Goal: Information Seeking & Learning: Find specific page/section

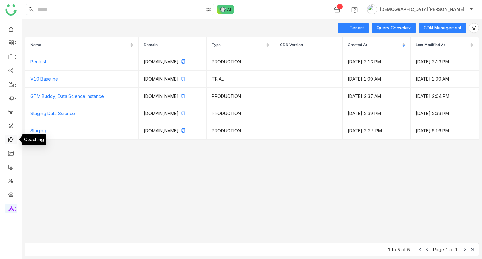
click at [8, 141] on link at bounding box center [11, 139] width 6 height 5
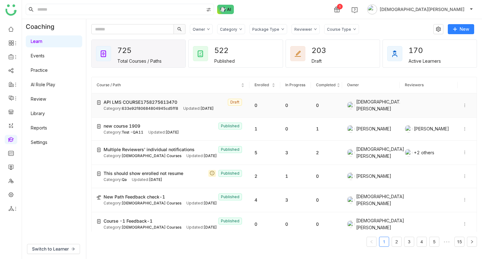
click at [463, 106] on icon at bounding box center [465, 105] width 4 height 4
click at [441, 120] on span "Delete" at bounding box center [447, 122] width 14 height 5
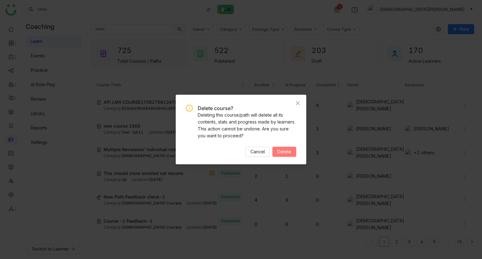
click at [286, 149] on span "Delete" at bounding box center [285, 152] width 14 height 7
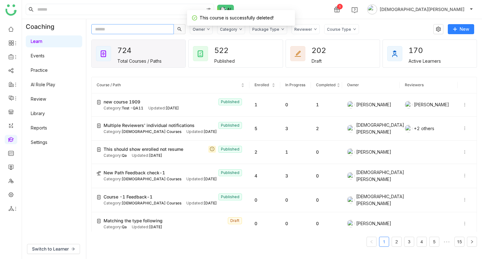
click at [118, 31] on input "text" at bounding box center [132, 29] width 83 height 10
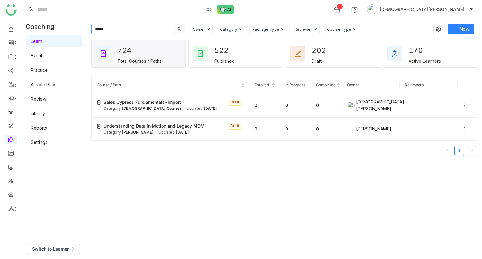
type input "*****"
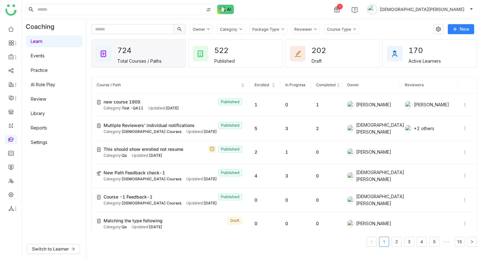
click at [58, 91] on div "Learn Events Practice AI Role Play Review Library Reports Settings" at bounding box center [54, 92] width 64 height 116
click at [48, 252] on span "Switch to Learner" at bounding box center [50, 249] width 37 height 7
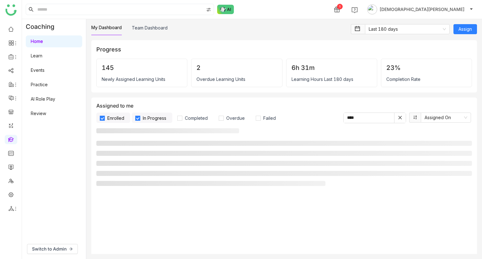
click at [52, 102] on link "AI Role Play" at bounding box center [43, 98] width 24 height 5
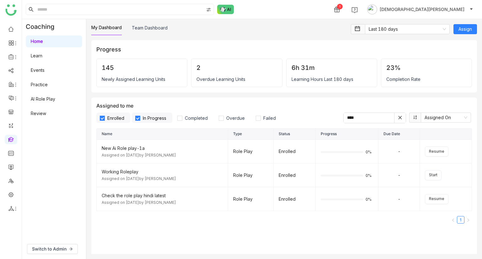
click at [52, 102] on link "AI Role Play" at bounding box center [43, 98] width 24 height 5
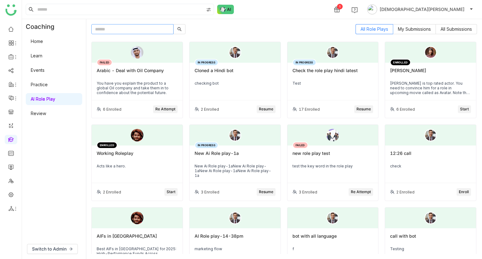
click at [138, 30] on input "text" at bounding box center [132, 29] width 82 height 10
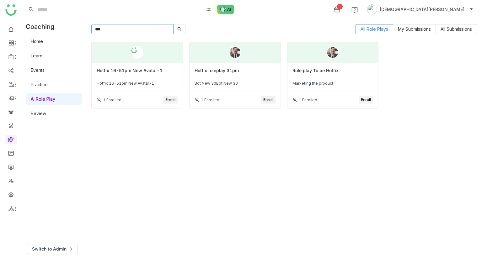
type input "***"
click at [256, 71] on div "Hotfix roleplay 31pm" at bounding box center [235, 73] width 81 height 11
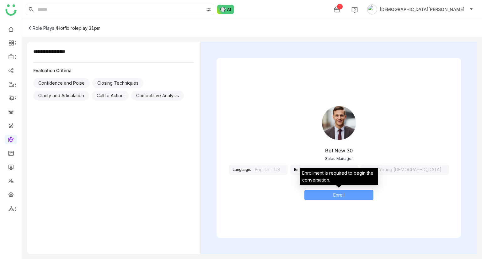
click at [345, 198] on button "Enroll" at bounding box center [339, 195] width 69 height 10
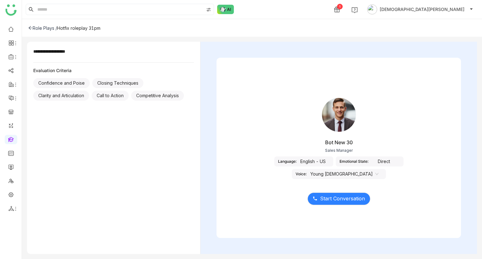
click at [369, 161] on div "Direct" at bounding box center [384, 162] width 31 height 10
click at [379, 170] on nz-select-item "Young Male" at bounding box center [345, 174] width 68 height 9
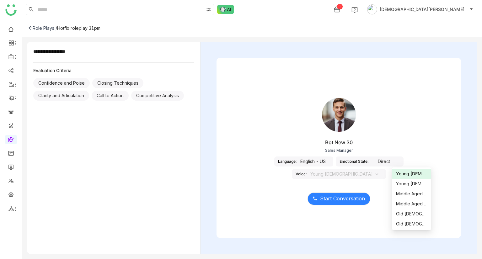
click at [31, 28] on icon at bounding box center [31, 27] width 4 height 3
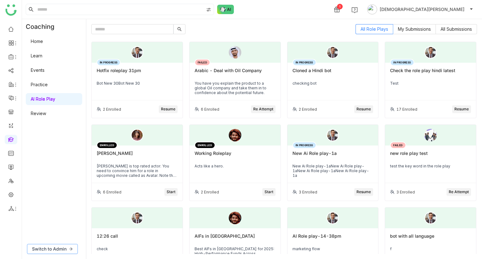
click at [53, 250] on span "Switch to Admin" at bounding box center [49, 249] width 35 height 7
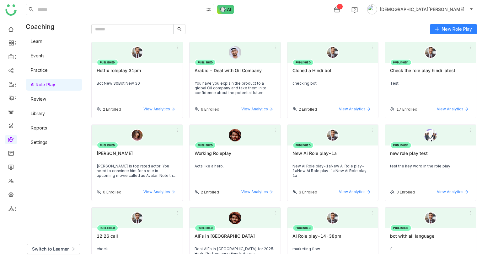
click at [47, 144] on link "Settings" at bounding box center [39, 142] width 17 height 5
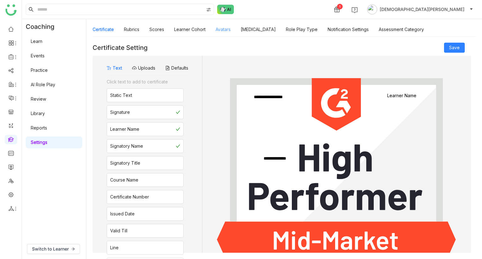
click at [226, 28] on link "Avatars" at bounding box center [223, 29] width 15 height 5
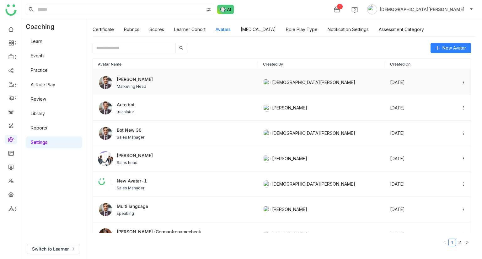
click at [141, 79] on span "BOB" at bounding box center [135, 79] width 36 height 7
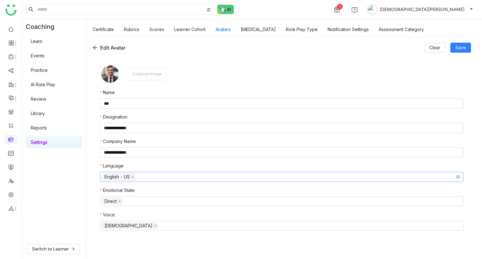
click at [162, 178] on nz-select-top-control "English - US" at bounding box center [282, 177] width 364 height 10
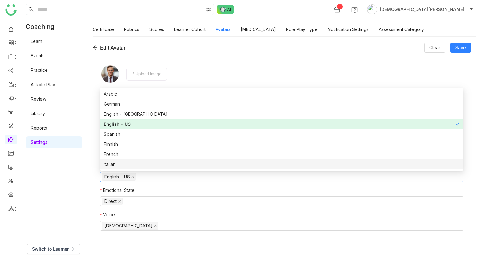
click at [183, 162] on div "Italian" at bounding box center [282, 164] width 356 height 7
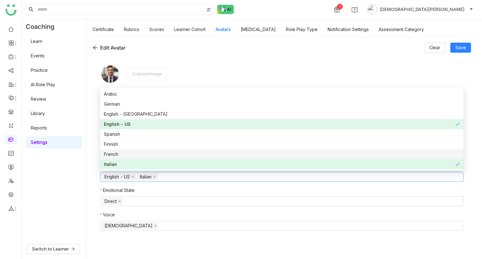
click at [186, 157] on div "French" at bounding box center [282, 154] width 356 height 7
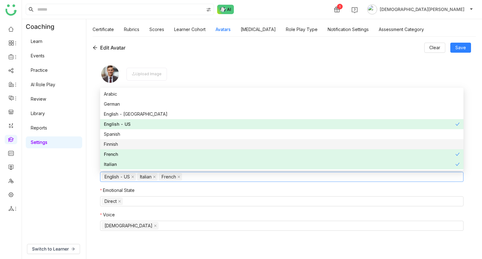
click at [197, 141] on div "Finnish" at bounding box center [282, 144] width 356 height 7
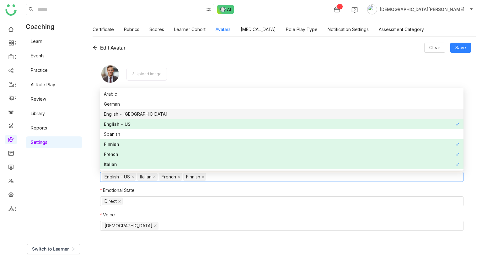
drag, startPoint x: 203, startPoint y: 134, endPoint x: 217, endPoint y: 113, distance: 24.8
click at [217, 113] on div "Arabic German English - India English - US Spanish Finnish French Italian Japan…" at bounding box center [282, 154] width 364 height 131
click at [217, 113] on div "English - India" at bounding box center [282, 114] width 356 height 7
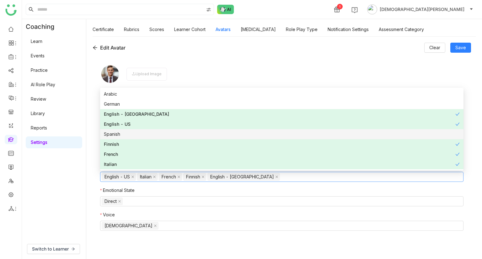
click at [197, 138] on nz-option-item "Spanish" at bounding box center [282, 134] width 364 height 10
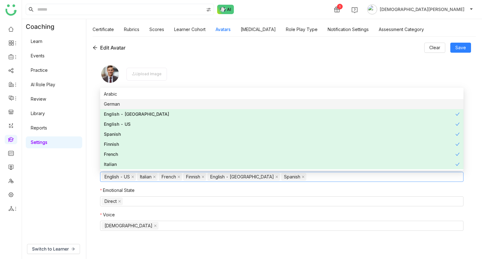
click at [205, 102] on div "German" at bounding box center [282, 104] width 356 height 7
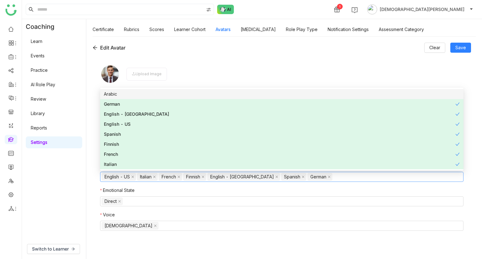
click at [212, 95] on div "Arabic" at bounding box center [282, 94] width 356 height 7
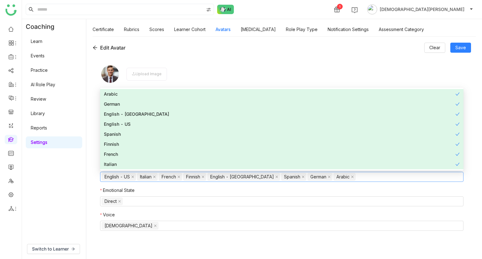
click at [261, 56] on div "**********" at bounding box center [282, 148] width 379 height 210
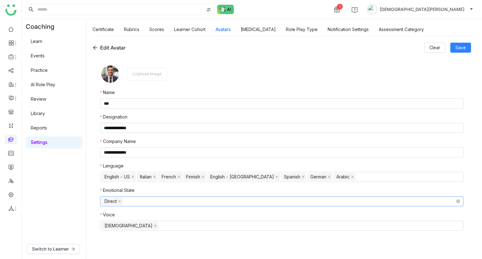
click at [173, 197] on nz-select-top-control "Direct" at bounding box center [282, 202] width 364 height 10
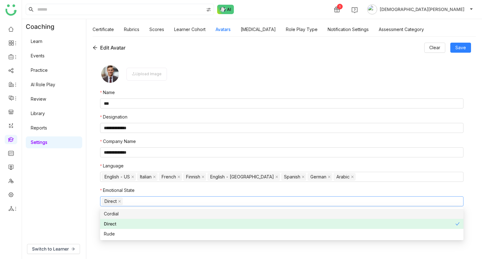
click at [155, 214] on div "Cordial" at bounding box center [282, 214] width 356 height 7
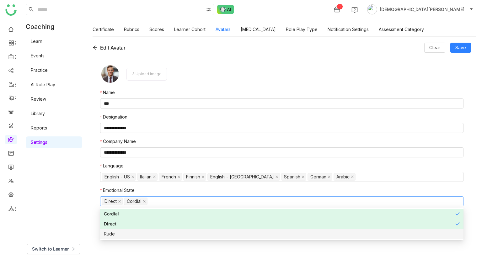
click at [146, 235] on div "Rude" at bounding box center [282, 234] width 356 height 7
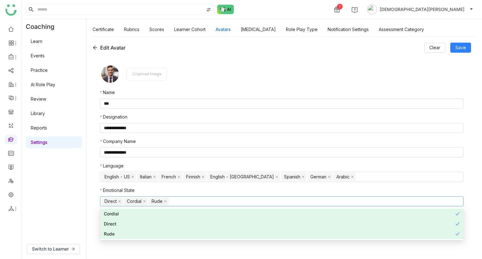
click at [85, 234] on div "Coaching Learn Events Practice AI Role Play Review Library Reports Settings" at bounding box center [54, 129] width 64 height 220
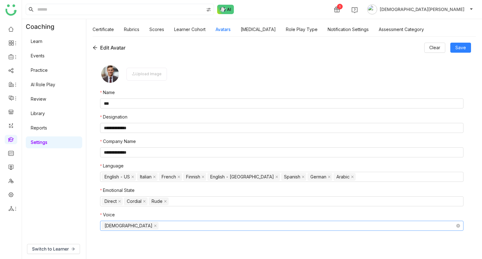
click at [132, 229] on nz-select-top-control "Male" at bounding box center [282, 226] width 364 height 10
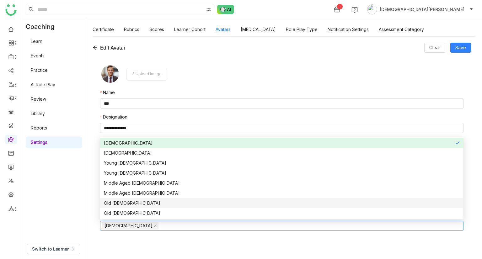
click at [152, 204] on div "Old Male" at bounding box center [282, 203] width 356 height 7
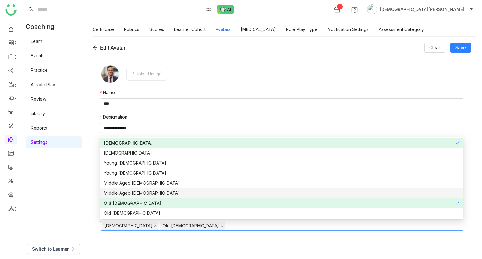
click at [160, 194] on div "Middle Aged Female" at bounding box center [282, 193] width 356 height 7
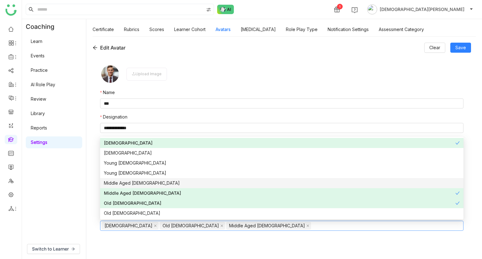
click at [170, 181] on div "Middle Aged [DEMOGRAPHIC_DATA]" at bounding box center [282, 183] width 356 height 7
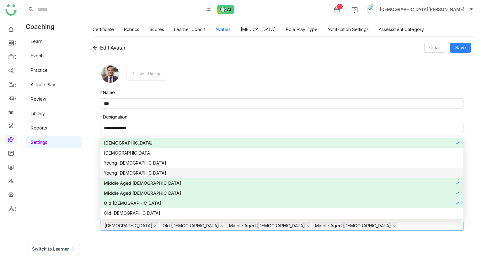
click at [176, 175] on div "Young [DEMOGRAPHIC_DATA]" at bounding box center [282, 173] width 356 height 7
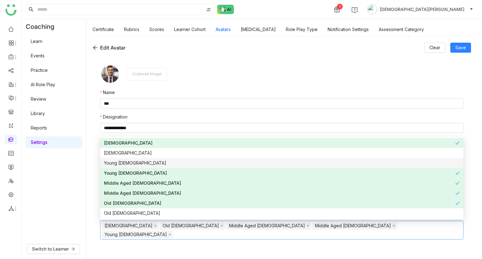
click at [189, 162] on div "Young [DEMOGRAPHIC_DATA]" at bounding box center [282, 163] width 356 height 7
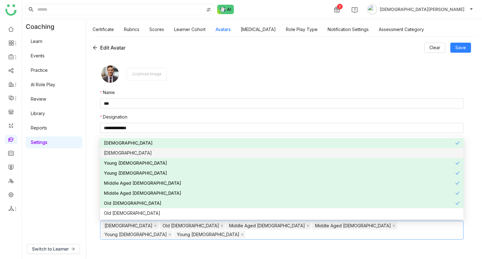
click at [197, 154] on div "Female" at bounding box center [282, 153] width 356 height 7
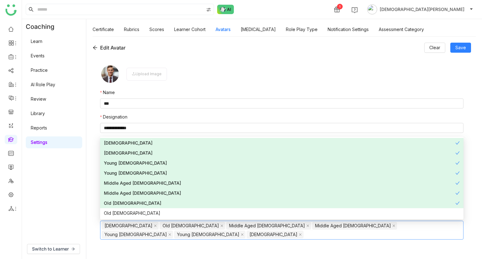
click at [74, 193] on div "Coaching Learn Events Practice AI Role Play Review Library Reports Settings" at bounding box center [54, 129] width 64 height 220
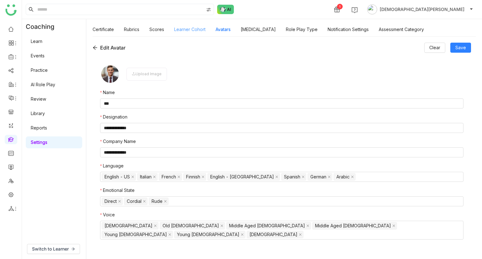
click at [181, 30] on link "Learner Cohort" at bounding box center [189, 29] width 31 height 5
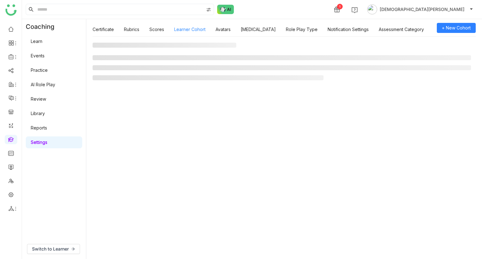
click at [182, 29] on link "Learner Cohort" at bounding box center [189, 29] width 31 height 5
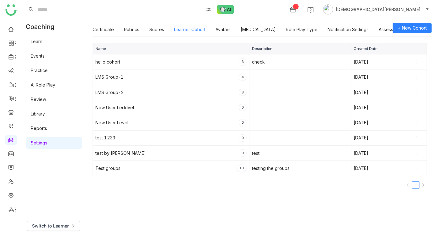
drag, startPoint x: 482, startPoint y: 0, endPoint x: 237, endPoint y: 183, distance: 305.8
click at [231, 188] on nz-table "Name Description Created Date hello cohort 3 check Jul 24, 2025 LMS Group-1 4 J…" at bounding box center [260, 118] width 335 height 150
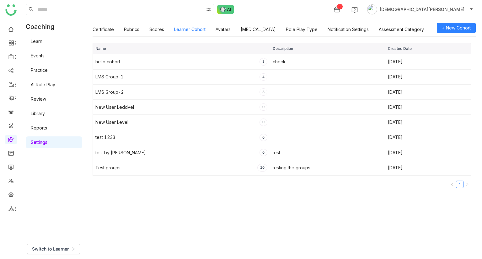
drag, startPoint x: 431, startPoint y: 0, endPoint x: 315, endPoint y: 201, distance: 231.8
click at [315, 201] on div "Name Description Created Date hello cohort 3 check Jul 24, 2025 LMS Group-1 4 J…" at bounding box center [284, 147] width 396 height 223
click at [39, 91] on link "Library" at bounding box center [43, 93] width 41 height 4
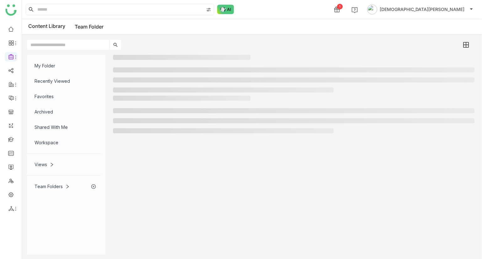
click at [73, 8] on input at bounding box center [120, 9] width 168 height 11
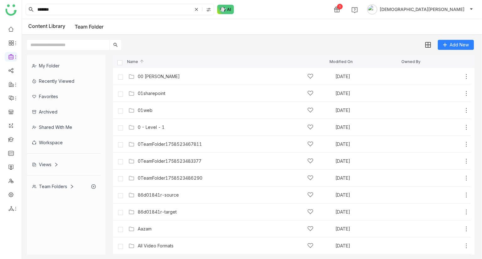
click at [73, 8] on input "*******" at bounding box center [114, 9] width 156 height 11
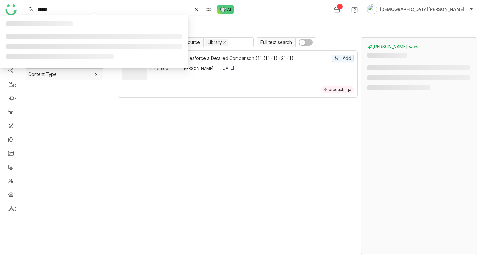
type input "*******"
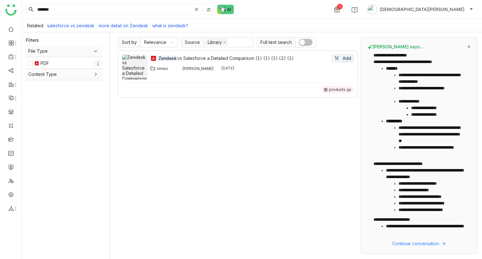
click at [162, 68] on div "vimeo" at bounding box center [163, 68] width 12 height 5
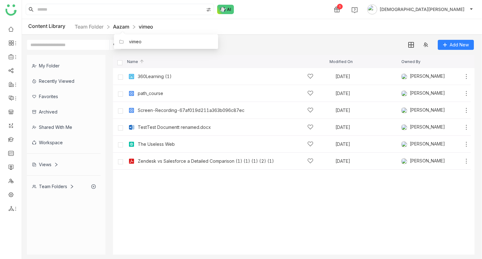
click at [124, 27] on link "Aazam" at bounding box center [121, 27] width 16 height 6
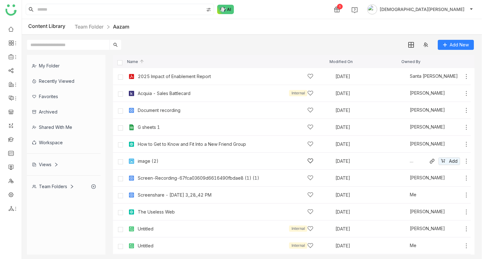
scroll to position [68, 0]
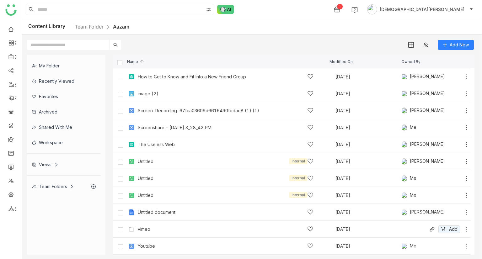
click at [464, 228] on icon at bounding box center [467, 229] width 6 height 6
click at [439, 203] on li "Edit" at bounding box center [436, 201] width 50 height 10
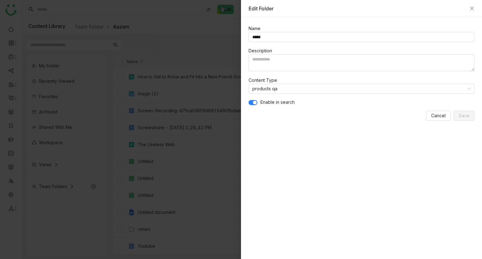
click at [252, 102] on button "button" at bounding box center [253, 102] width 9 height 5
click at [466, 113] on span "Save" at bounding box center [464, 115] width 11 height 7
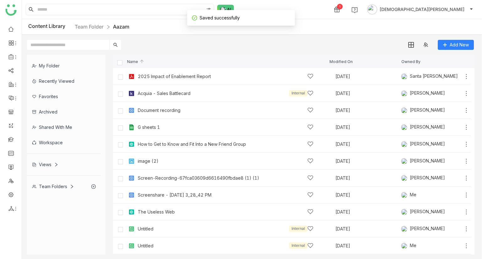
click at [48, 5] on input at bounding box center [120, 9] width 168 height 11
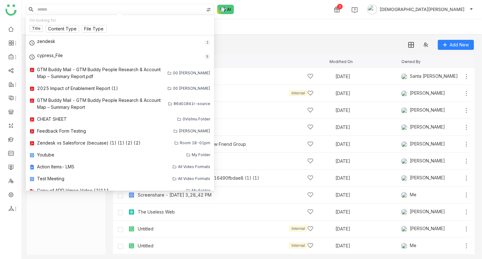
click at [67, 13] on input at bounding box center [120, 9] width 168 height 11
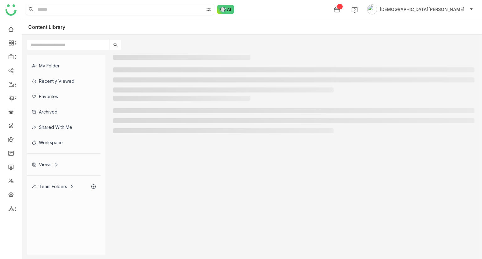
click at [60, 7] on input at bounding box center [120, 9] width 168 height 11
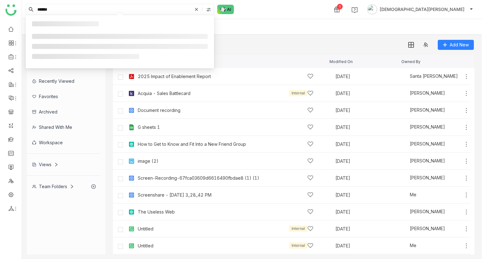
type input "*******"
type input "******"
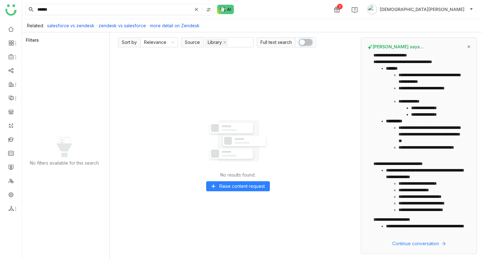
click at [63, 9] on input "******" at bounding box center [114, 9] width 156 height 11
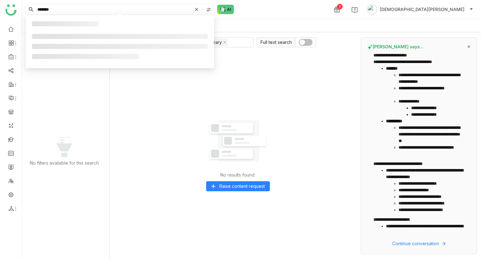
type input "*******"
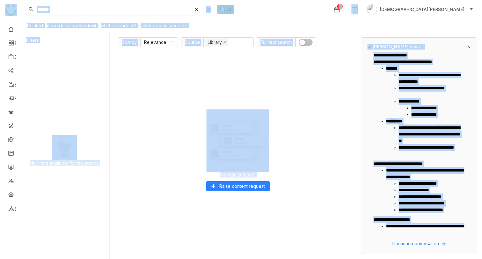
click at [63, 9] on input "*******" at bounding box center [114, 9] width 156 height 11
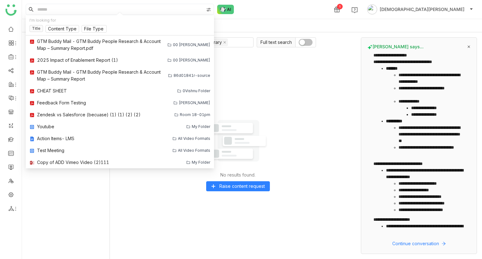
click at [243, 100] on div "No results found. Raise content request" at bounding box center [238, 153] width 240 height 204
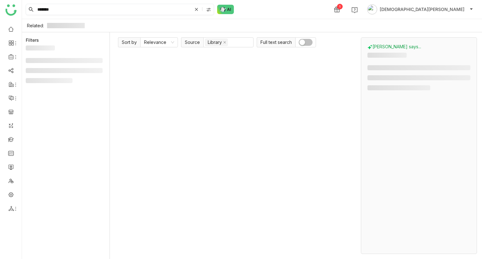
click at [58, 12] on input "*******" at bounding box center [114, 9] width 156 height 11
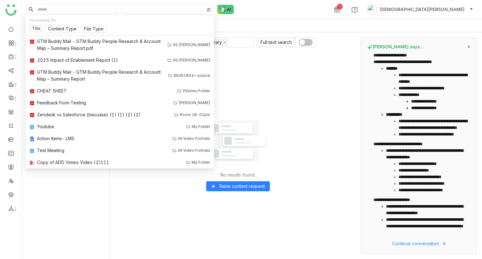
click at [58, 12] on input at bounding box center [120, 9] width 168 height 11
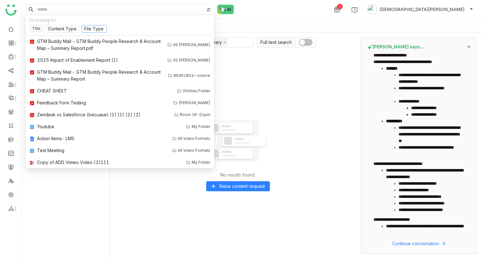
click at [83, 29] on nz-select-top-control "File Type" at bounding box center [94, 29] width 25 height 8
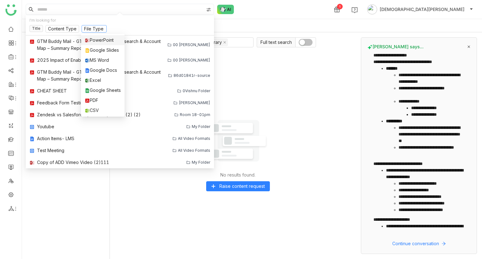
click at [93, 42] on div "PowerPoint" at bounding box center [103, 40] width 36 height 7
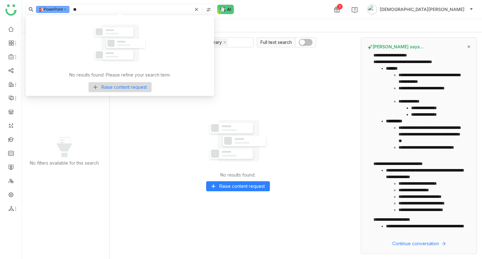
type input "*"
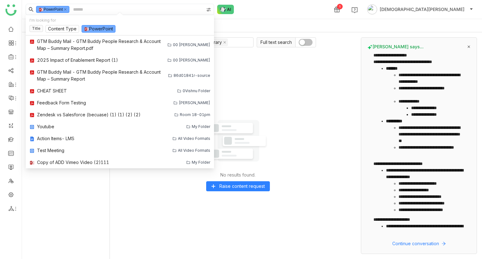
click at [99, 4] on input at bounding box center [138, 9] width 132 height 11
click at [67, 9] on icon at bounding box center [65, 9] width 3 height 3
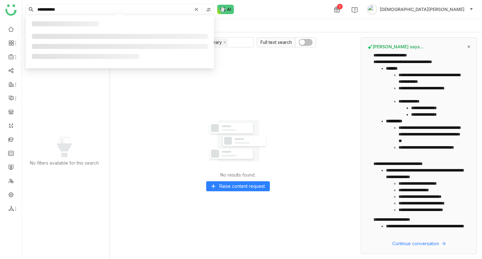
type input "**********"
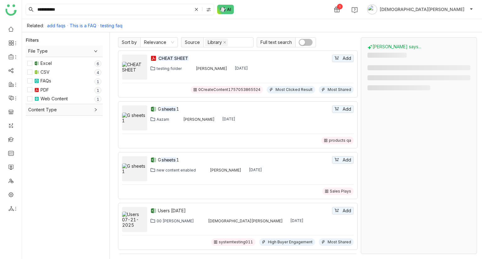
click at [39, 89] on img at bounding box center [36, 90] width 5 height 5
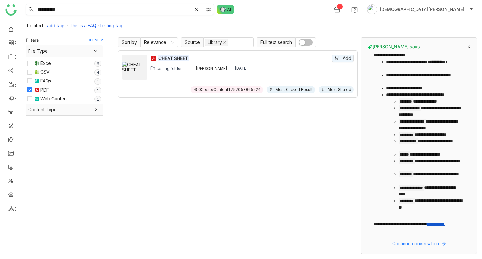
click at [219, 86] on div "0CreateContent1757053865524" at bounding box center [227, 90] width 72 height 8
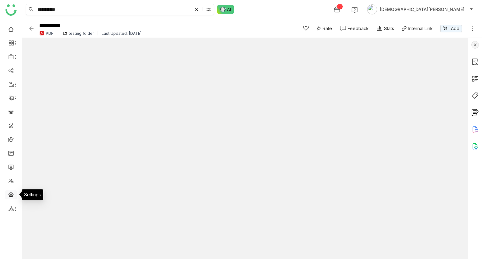
click at [14, 193] on link at bounding box center [11, 194] width 6 height 5
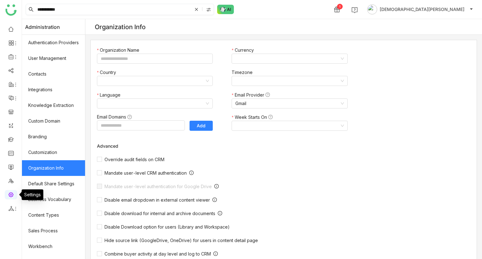
type input "*******"
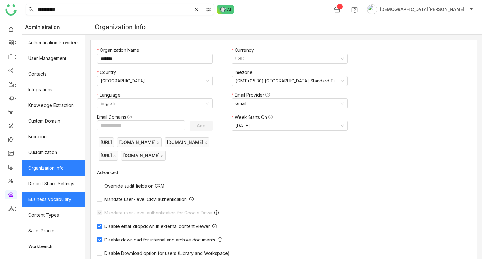
scroll to position [26, 0]
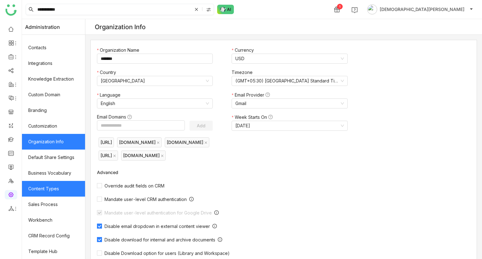
click at [58, 187] on link "Content Types" at bounding box center [53, 189] width 63 height 16
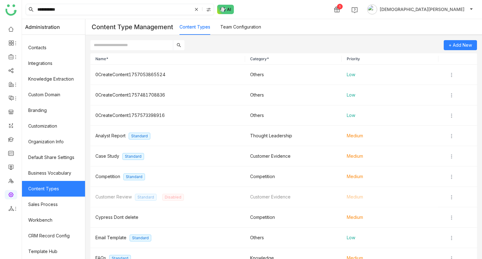
click at [58, 187] on link "Content Types" at bounding box center [53, 189] width 63 height 16
click at [450, 116] on img at bounding box center [452, 116] width 6 height 6
click at [453, 149] on span "Delete" at bounding box center [454, 152] width 21 height 7
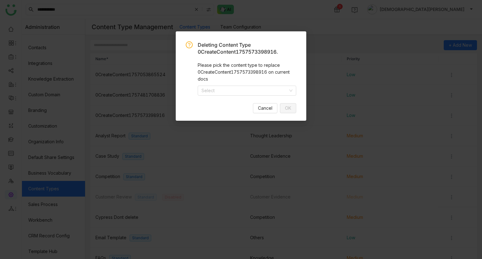
click at [264, 98] on div "Deleting Content Type 0CreateContent1757573398916. Please pick the content type…" at bounding box center [241, 77] width 111 height 72
click at [263, 90] on input at bounding box center [245, 90] width 87 height 9
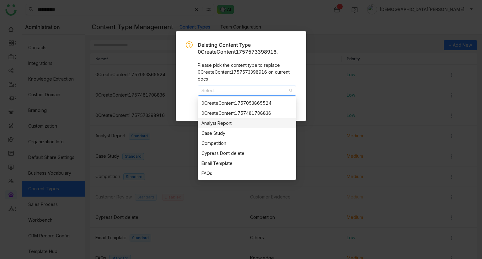
click at [236, 122] on div "Analyst Report" at bounding box center [247, 123] width 91 height 7
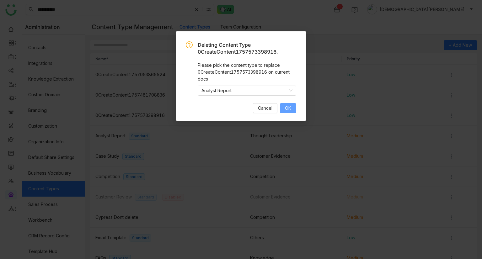
click at [287, 109] on span "OK" at bounding box center [288, 108] width 6 height 7
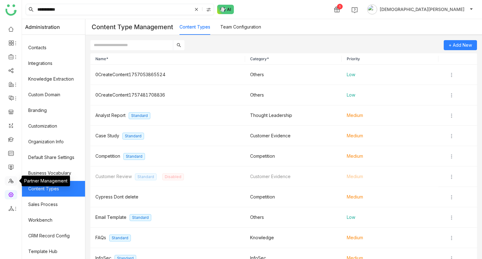
click at [10, 179] on link at bounding box center [11, 180] width 6 height 5
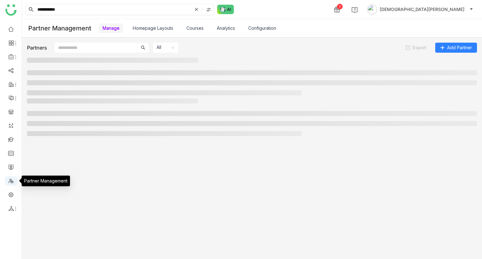
click at [10, 179] on link at bounding box center [11, 180] width 6 height 5
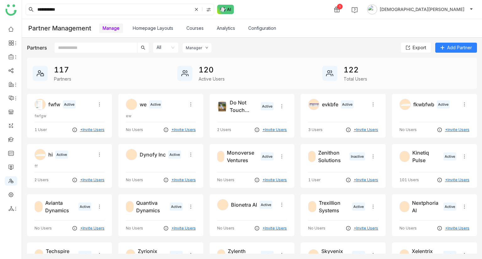
click at [225, 28] on link "Analytics" at bounding box center [226, 27] width 18 height 5
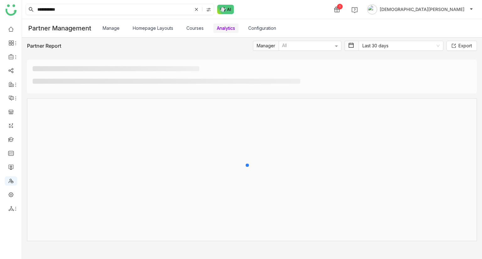
click at [225, 28] on link "Analytics" at bounding box center [226, 27] width 18 height 5
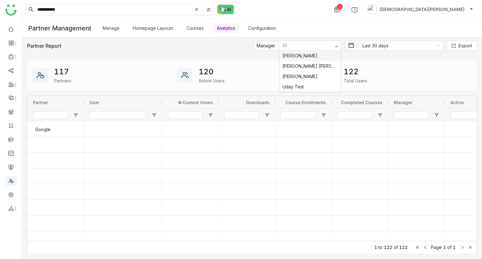
click at [308, 45] on div at bounding box center [307, 46] width 52 height 7
click at [300, 77] on span "[PERSON_NAME]" at bounding box center [300, 76] width 35 height 5
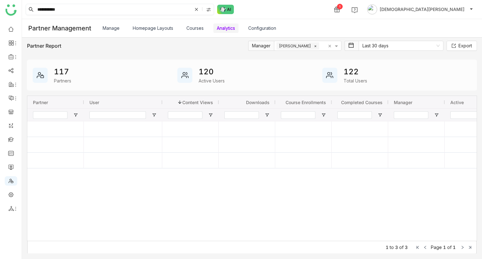
click at [313, 44] on span "×" at bounding box center [316, 45] width 6 height 5
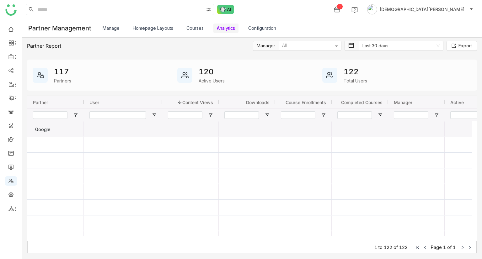
click at [44, 133] on div "Google" at bounding box center [55, 130] width 45 height 16
click at [44, 133] on div "Google" at bounding box center [56, 130] width 46 height 16
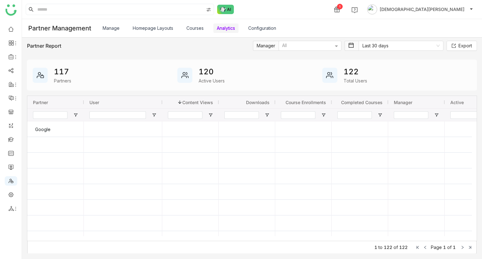
click at [194, 31] on link "Courses" at bounding box center [195, 27] width 17 height 5
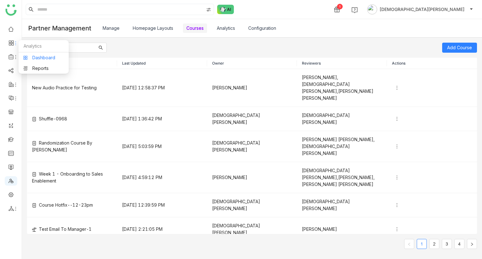
click at [35, 57] on link "Dashboard" at bounding box center [43, 58] width 41 height 4
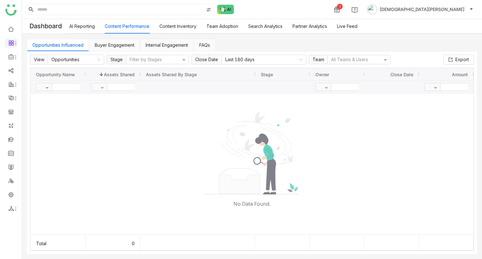
click at [303, 29] on link "Partner Analytics" at bounding box center [310, 26] width 35 height 5
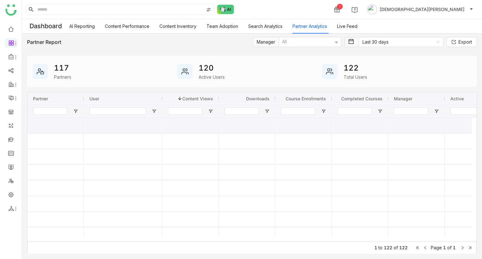
click at [259, 24] on link "Search Analytics" at bounding box center [265, 26] width 34 height 5
click at [261, 25] on link "Search Analytics" at bounding box center [265, 26] width 34 height 5
click at [263, 25] on link "Search Analytics" at bounding box center [265, 26] width 34 height 5
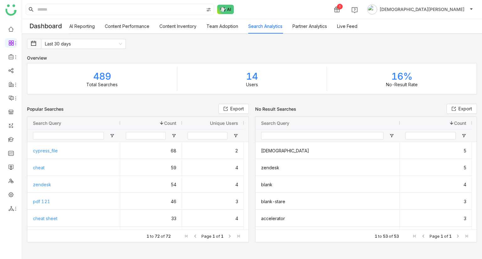
click at [122, 26] on link "Content Performance" at bounding box center [127, 26] width 45 height 5
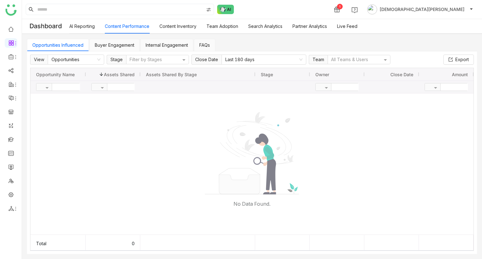
click at [74, 24] on link "AI Reporting" at bounding box center [81, 26] width 25 height 5
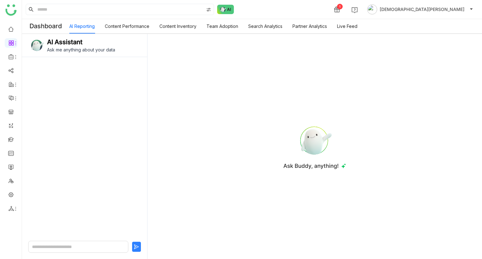
click at [130, 24] on link "Content Performance" at bounding box center [127, 26] width 45 height 5
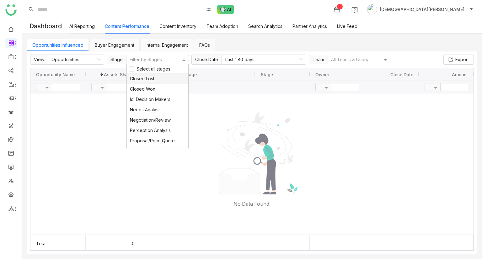
click at [168, 57] on div at bounding box center [155, 60] width 52 height 7
click at [233, 60] on nz-select-item "Last 180 days" at bounding box center [263, 59] width 77 height 9
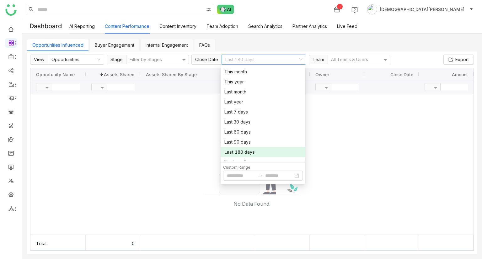
scroll to position [16, 0]
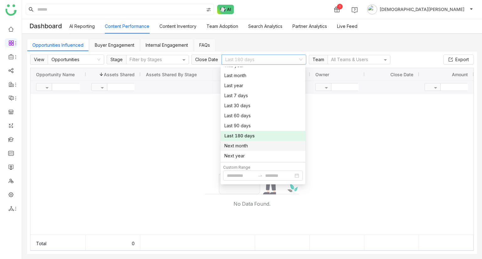
click at [242, 147] on div "Next month" at bounding box center [263, 146] width 77 height 7
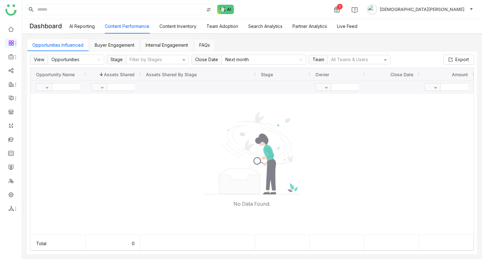
drag, startPoint x: 263, startPoint y: 56, endPoint x: 267, endPoint y: 52, distance: 5.8
click at [267, 52] on div "View Opportunities Stage Filter by Stages Close Date Next month Team All Teams …" at bounding box center [252, 153] width 450 height 203
click at [266, 61] on nz-select-item "Next month" at bounding box center [263, 59] width 77 height 9
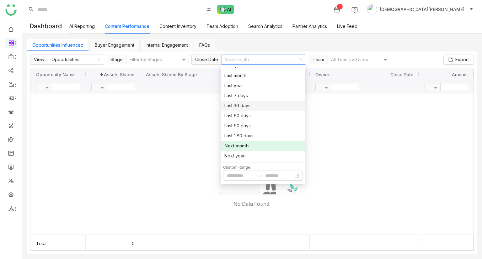
click at [246, 101] on nz-option-item "Last 30 days" at bounding box center [263, 106] width 85 height 10
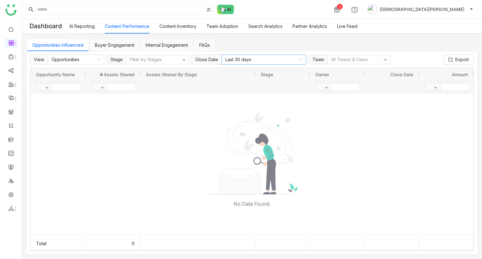
click at [255, 58] on nz-select-item "Last 30 days" at bounding box center [263, 59] width 77 height 9
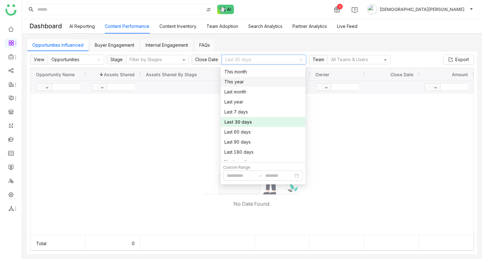
click at [244, 86] on nz-option-item "This year" at bounding box center [263, 82] width 85 height 10
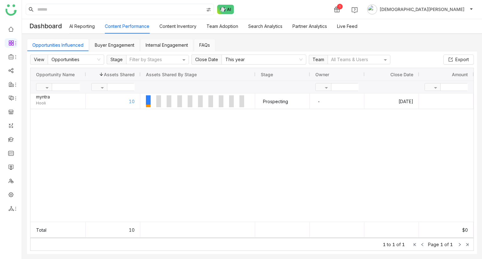
click at [118, 46] on link "Buyer Engagement" at bounding box center [115, 44] width 40 height 5
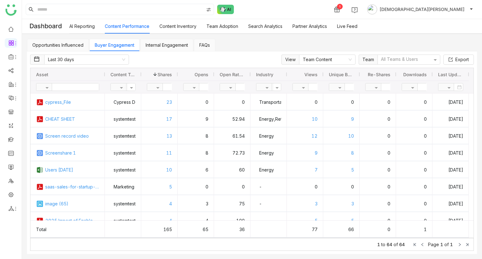
click at [171, 48] on link "Internal Engagement" at bounding box center [167, 44] width 42 height 5
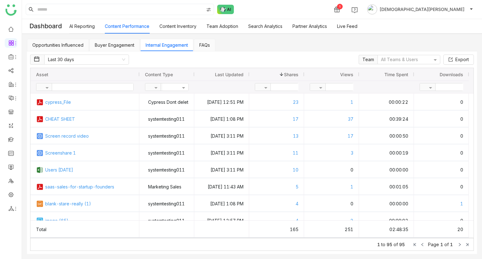
click at [206, 48] on link "FAQs" at bounding box center [204, 44] width 11 height 5
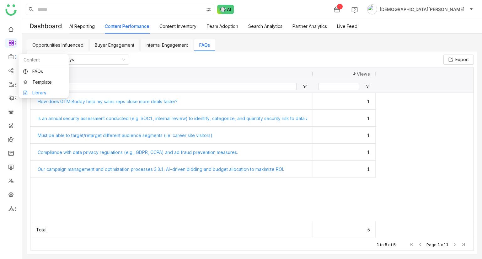
click at [40, 94] on link "Library" at bounding box center [43, 93] width 41 height 4
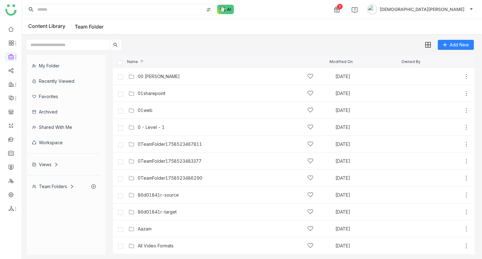
click at [54, 147] on div "Team Folders" at bounding box center [53, 186] width 42 height 5
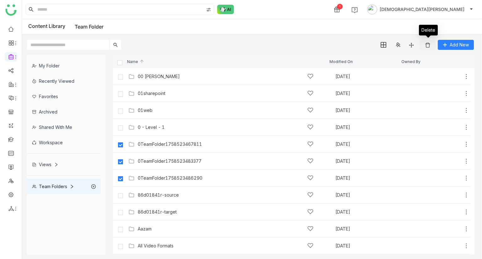
click at [430, 44] on img at bounding box center [428, 45] width 6 height 6
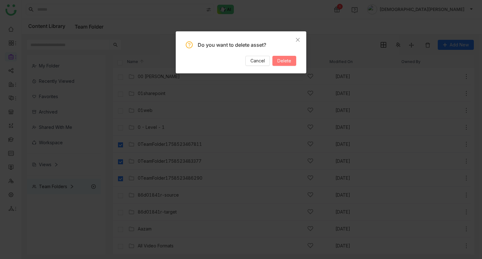
click at [285, 63] on span "Delete" at bounding box center [285, 60] width 14 height 7
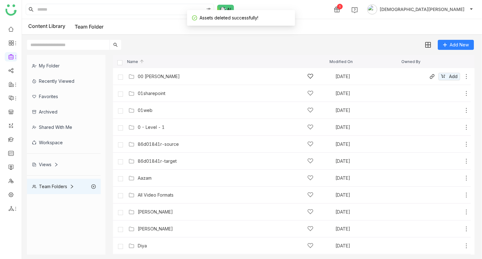
click at [171, 72] on div "00 Arif Folder Sep 22, 2025 Add" at bounding box center [298, 77] width 343 height 10
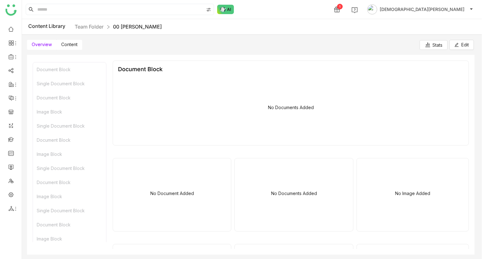
click at [70, 42] on span "Content" at bounding box center [69, 44] width 16 height 5
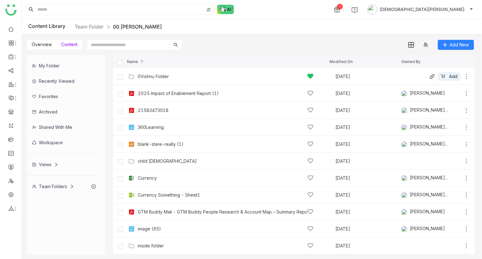
click at [150, 81] on div "0Vishnu Folder Sep 8, 2025 Add" at bounding box center [298, 77] width 343 height 10
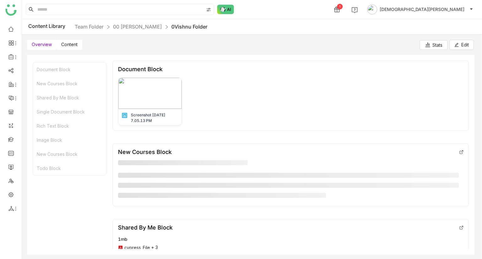
click at [62, 43] on span "Content" at bounding box center [69, 44] width 16 height 5
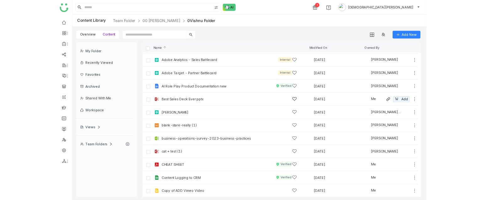
scroll to position [80, 0]
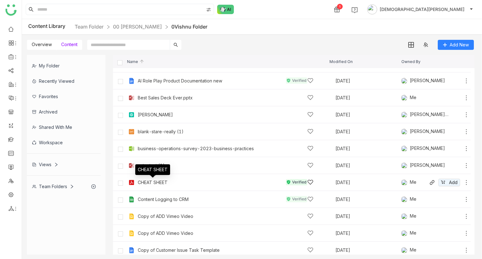
click at [160, 147] on div "CHEAT SHEET" at bounding box center [153, 182] width 30 height 5
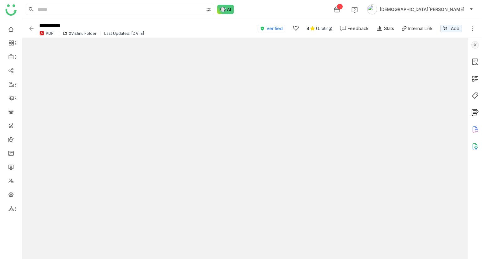
click at [476, 46] on img at bounding box center [476, 45] width 8 height 8
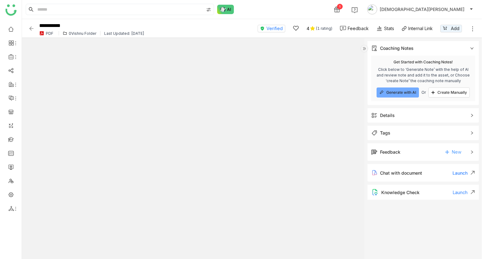
click at [458, 147] on span "New" at bounding box center [456, 152] width 9 height 9
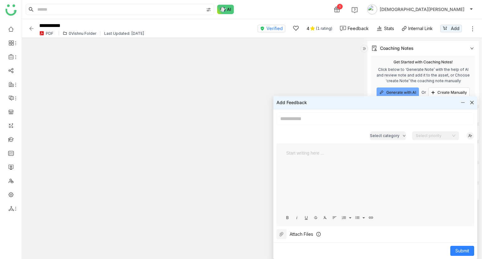
click at [284, 147] on div at bounding box center [375, 181] width 185 height 63
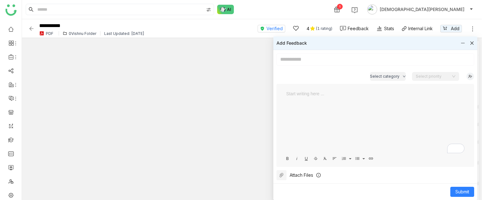
click at [471, 43] on icon at bounding box center [472, 43] width 4 height 4
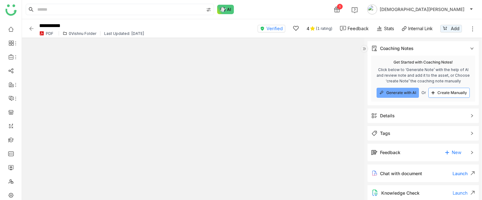
click at [445, 89] on button "Create Manually" at bounding box center [449, 93] width 41 height 10
